Goal: Information Seeking & Learning: Compare options

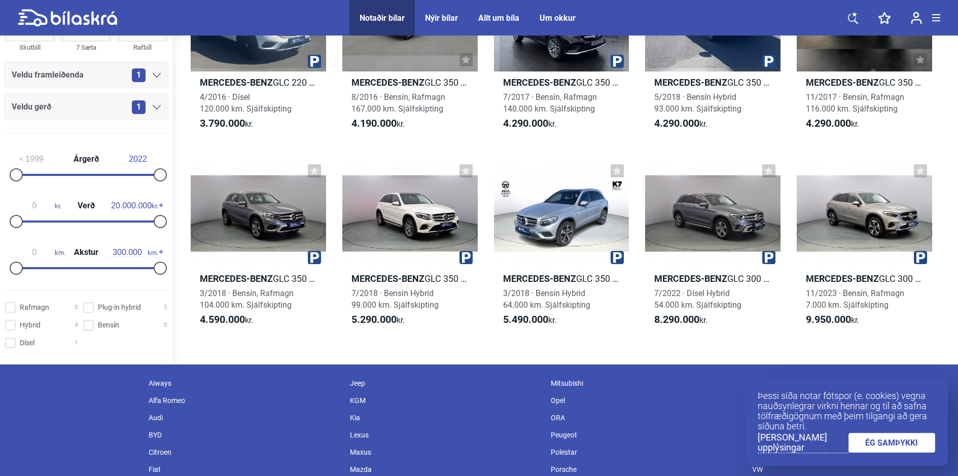
scroll to position [203, 0]
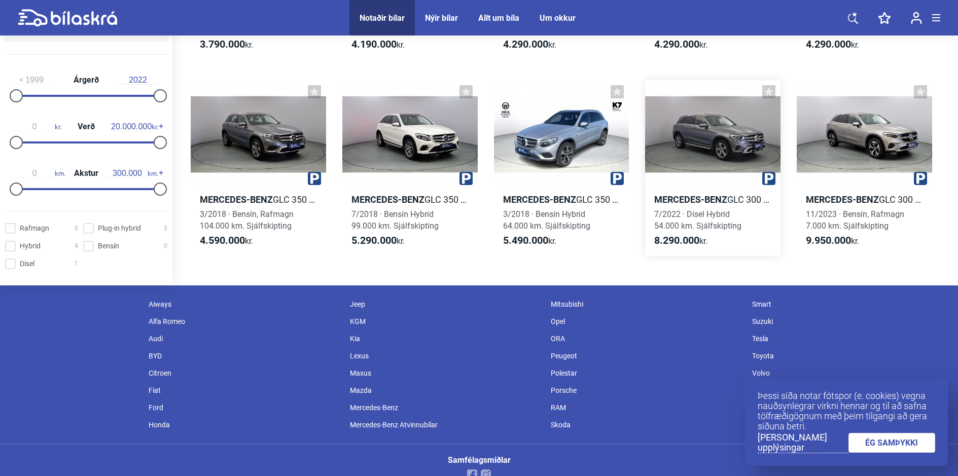
click at [695, 201] on b "Mercedes-Benz" at bounding box center [690, 199] width 73 height 11
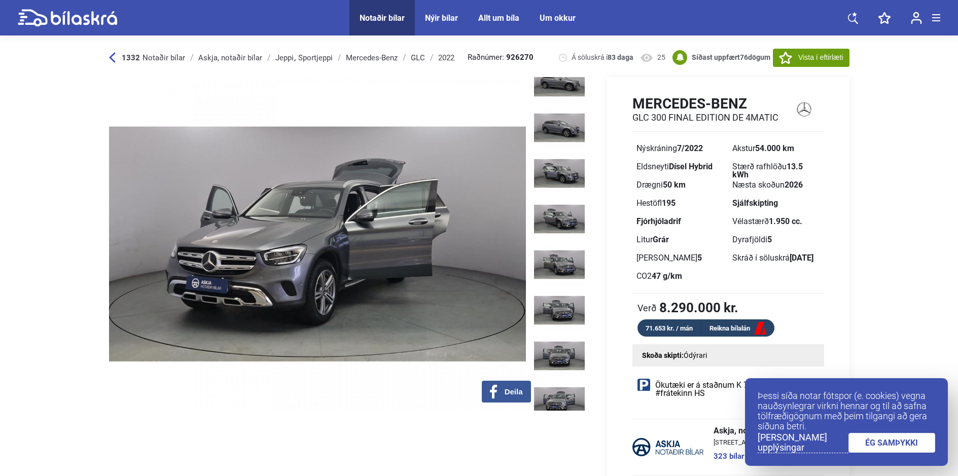
scroll to position [1572, 0]
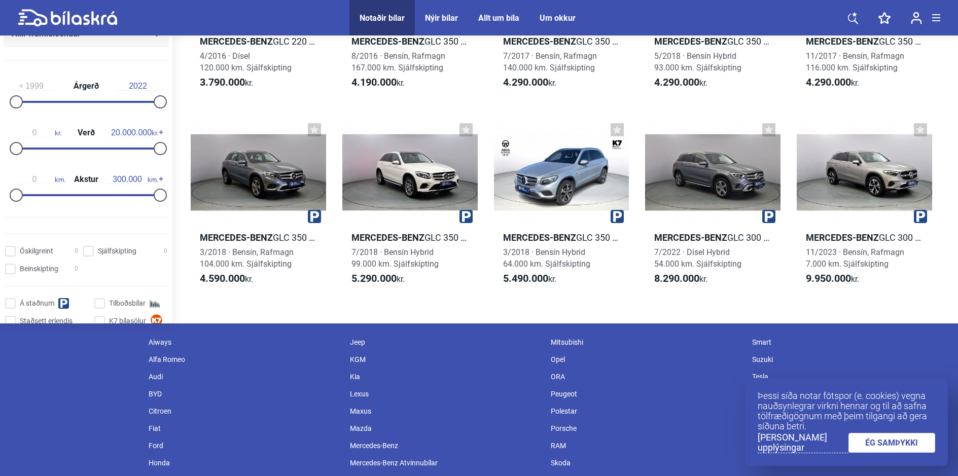
scroll to position [203, 0]
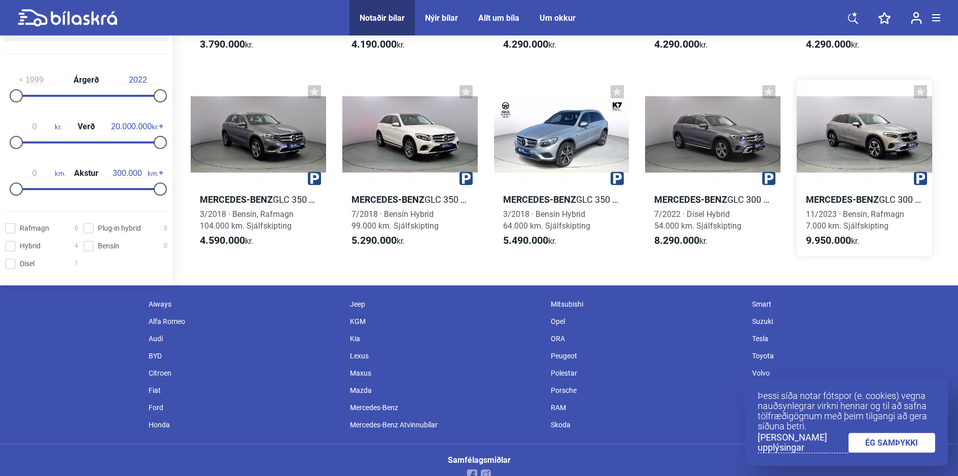
click at [862, 219] on div "11/2023 · [GEOGRAPHIC_DATA], Rafmagn 7.000 km. Sjálfskipting" at bounding box center [864, 219] width 135 height 23
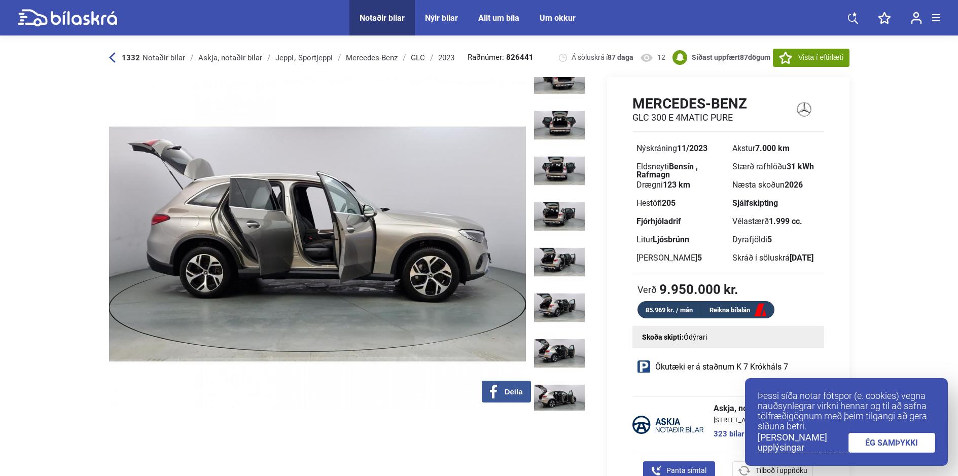
scroll to position [2637, 0]
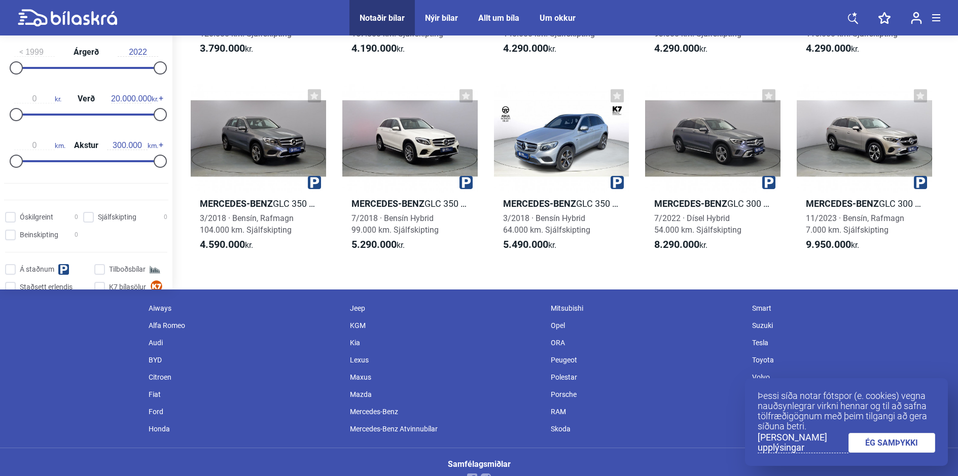
scroll to position [203, 0]
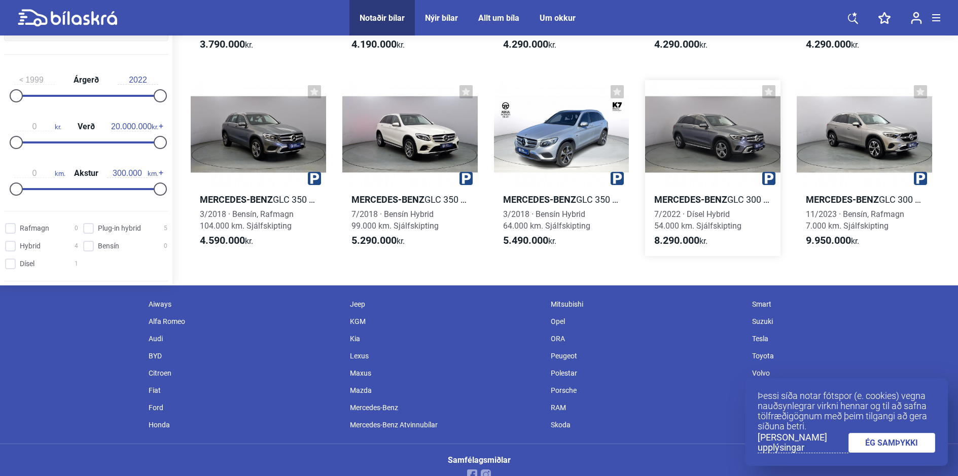
click at [711, 219] on div "7/2022 · Dísel Hybrid 54.000 km. Sjálfskipting" at bounding box center [712, 219] width 135 height 23
